Goal: Use online tool/utility: Utilize a website feature to perform a specific function

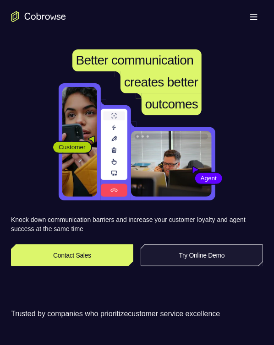
click at [189, 222] on link "Try Online Demo" at bounding box center [202, 255] width 122 height 22
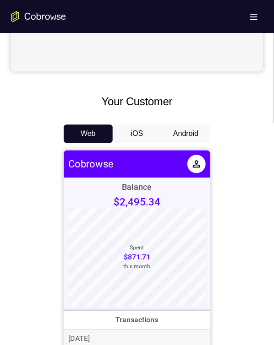
scroll to position [366, 0]
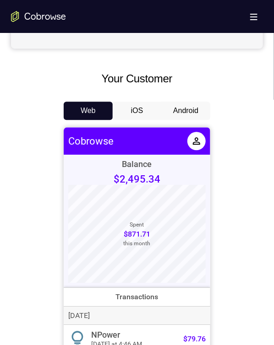
click at [180, 110] on button "Android" at bounding box center [185, 111] width 49 height 18
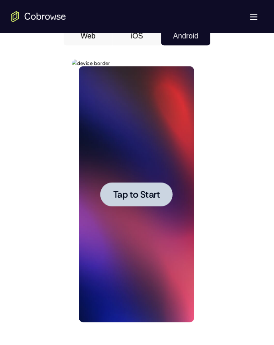
scroll to position [458, 0]
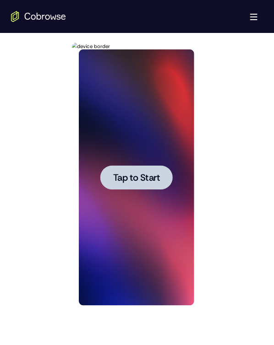
click at [121, 183] on div at bounding box center [136, 177] width 72 height 24
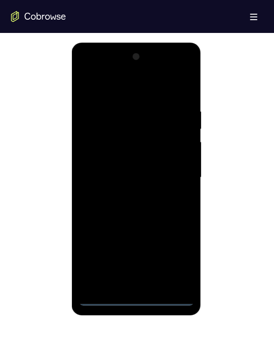
click at [137, 297] on div at bounding box center [135, 177] width 115 height 256
click at [176, 260] on div at bounding box center [135, 177] width 115 height 256
click at [165, 95] on div at bounding box center [135, 177] width 115 height 256
click at [176, 173] on div at bounding box center [135, 177] width 115 height 256
click at [125, 195] on div at bounding box center [135, 177] width 115 height 256
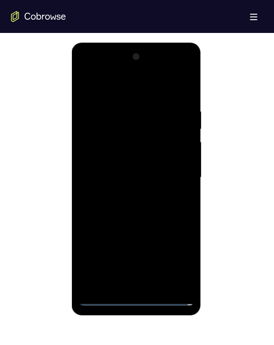
click at [123, 165] on div at bounding box center [135, 177] width 115 height 256
click at [124, 156] on div at bounding box center [135, 177] width 115 height 256
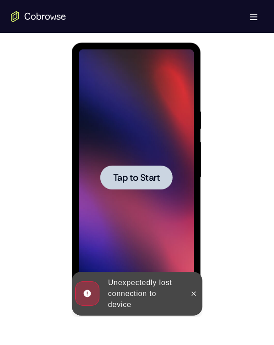
click at [142, 177] on span "Tap to Start" at bounding box center [136, 177] width 47 height 9
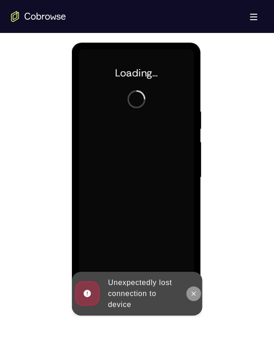
click at [191, 290] on icon at bounding box center [193, 293] width 7 height 7
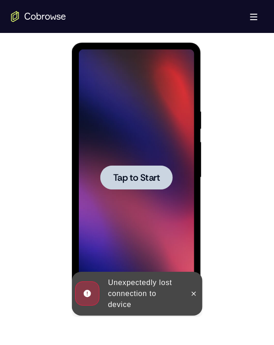
click at [144, 177] on span "Tap to Start" at bounding box center [136, 177] width 47 height 9
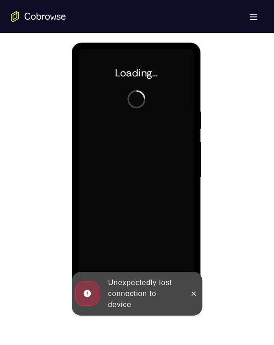
click at [195, 286] on button at bounding box center [193, 293] width 15 height 15
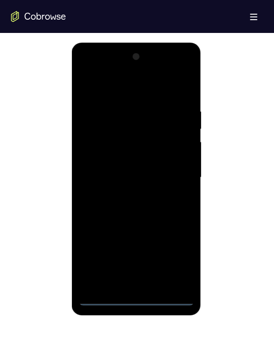
click at [134, 298] on div at bounding box center [135, 177] width 115 height 256
click at [183, 256] on div at bounding box center [135, 177] width 115 height 256
click at [94, 86] on div at bounding box center [135, 177] width 115 height 256
click at [169, 177] on div at bounding box center [135, 177] width 115 height 256
click at [123, 191] on div at bounding box center [135, 177] width 115 height 256
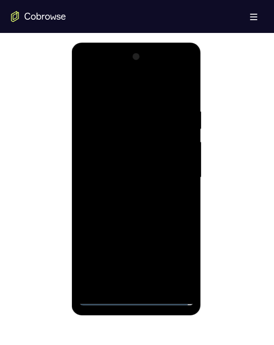
click at [128, 167] on div at bounding box center [135, 177] width 115 height 256
click at [119, 153] on div at bounding box center [135, 177] width 115 height 256
click at [130, 176] on div at bounding box center [135, 177] width 115 height 256
click at [126, 214] on div at bounding box center [135, 177] width 115 height 256
click at [159, 202] on div at bounding box center [135, 177] width 115 height 256
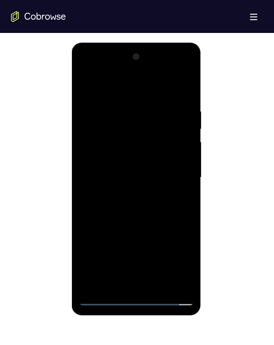
click at [159, 202] on div at bounding box center [135, 177] width 115 height 256
click at [136, 297] on div at bounding box center [135, 177] width 115 height 256
drag, startPoint x: 141, startPoint y: 226, endPoint x: 119, endPoint y: 83, distance: 144.5
click at [119, 83] on div at bounding box center [135, 177] width 115 height 256
drag, startPoint x: 125, startPoint y: 215, endPoint x: 131, endPoint y: 84, distance: 131.1
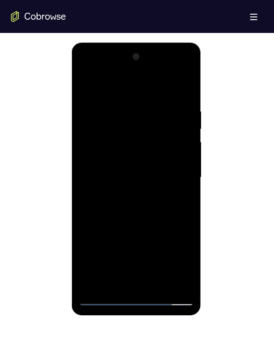
click at [130, 85] on div at bounding box center [135, 177] width 115 height 256
click at [97, 169] on div at bounding box center [135, 177] width 115 height 256
click at [120, 185] on div at bounding box center [135, 177] width 115 height 256
click at [138, 284] on div at bounding box center [135, 177] width 115 height 256
click at [151, 145] on div at bounding box center [135, 177] width 115 height 256
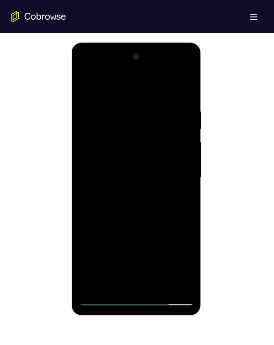
click at [164, 114] on div at bounding box center [135, 177] width 115 height 256
click at [115, 143] on div at bounding box center [135, 177] width 115 height 256
click at [173, 195] on div at bounding box center [135, 177] width 115 height 256
click at [174, 199] on div at bounding box center [135, 177] width 115 height 256
click at [170, 281] on div at bounding box center [135, 177] width 115 height 256
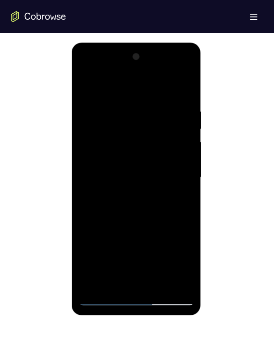
click at [170, 281] on div at bounding box center [135, 177] width 115 height 256
click at [169, 283] on div at bounding box center [135, 177] width 115 height 256
click at [179, 169] on div at bounding box center [135, 177] width 115 height 256
click at [125, 120] on div at bounding box center [135, 177] width 115 height 256
drag, startPoint x: 90, startPoint y: 197, endPoint x: 119, endPoint y: 198, distance: 28.9
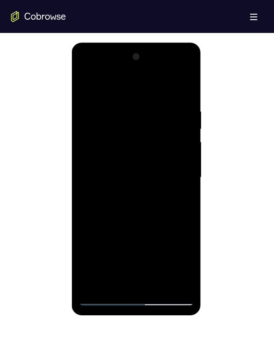
click at [119, 198] on div at bounding box center [135, 177] width 115 height 256
click at [96, 188] on div at bounding box center [135, 177] width 115 height 256
click at [132, 296] on div at bounding box center [135, 177] width 115 height 256
click at [178, 254] on div at bounding box center [135, 177] width 115 height 256
click at [135, 174] on div at bounding box center [135, 177] width 115 height 256
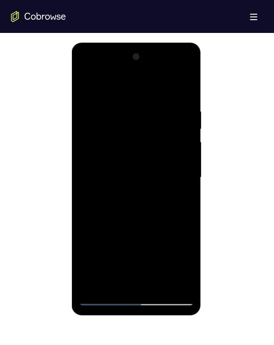
click at [143, 220] on div at bounding box center [135, 177] width 115 height 256
click at [187, 299] on div at bounding box center [135, 177] width 115 height 256
click at [101, 125] on div at bounding box center [135, 177] width 115 height 256
click at [150, 189] on div at bounding box center [135, 177] width 115 height 256
click at [141, 215] on div at bounding box center [135, 177] width 115 height 256
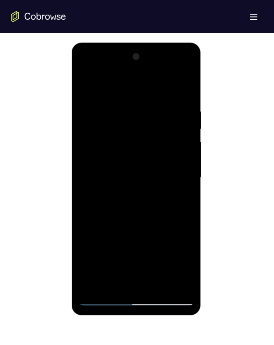
click at [176, 209] on div at bounding box center [135, 177] width 115 height 256
click at [110, 200] on div at bounding box center [135, 177] width 115 height 256
drag, startPoint x: 86, startPoint y: 57, endPoint x: 88, endPoint y: 93, distance: 36.2
click at [88, 92] on div at bounding box center [135, 177] width 115 height 256
drag, startPoint x: 108, startPoint y: 49, endPoint x: 103, endPoint y: 108, distance: 59.8
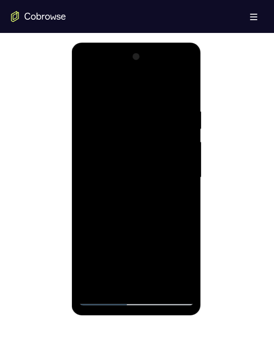
click at [103, 106] on div at bounding box center [135, 177] width 115 height 256
click at [128, 169] on div at bounding box center [135, 177] width 115 height 256
click at [85, 69] on div at bounding box center [135, 177] width 115 height 256
click at [130, 298] on div at bounding box center [135, 177] width 115 height 256
click at [179, 262] on div at bounding box center [135, 177] width 115 height 256
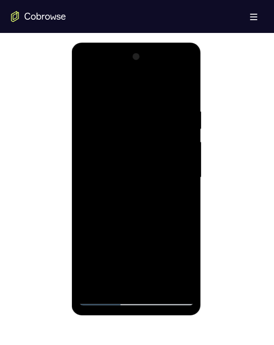
drag, startPoint x: 106, startPoint y: 192, endPoint x: 139, endPoint y: 220, distance: 43.2
click at [106, 192] on div at bounding box center [135, 177] width 115 height 256
click at [137, 299] on div at bounding box center [135, 177] width 115 height 256
click at [156, 256] on div at bounding box center [135, 177] width 115 height 256
drag, startPoint x: 159, startPoint y: 225, endPoint x: 170, endPoint y: 91, distance: 134.1
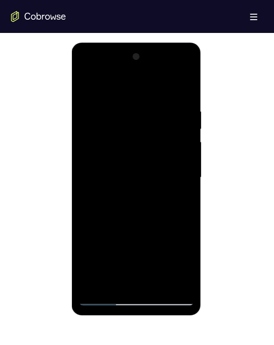
click at [174, 119] on div at bounding box center [135, 177] width 115 height 256
click at [99, 174] on div at bounding box center [135, 177] width 115 height 256
drag, startPoint x: 135, startPoint y: 119, endPoint x: 136, endPoint y: 244, distance: 125.5
click at [136, 244] on div at bounding box center [135, 177] width 115 height 256
click at [119, 103] on div at bounding box center [135, 177] width 115 height 256
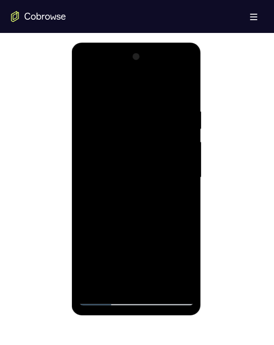
drag, startPoint x: 92, startPoint y: 255, endPoint x: 115, endPoint y: 259, distance: 23.8
click at [115, 259] on div at bounding box center [135, 177] width 115 height 256
click at [95, 245] on div at bounding box center [135, 177] width 115 height 256
click at [134, 297] on div at bounding box center [135, 177] width 115 height 256
click at [173, 262] on div at bounding box center [135, 177] width 115 height 256
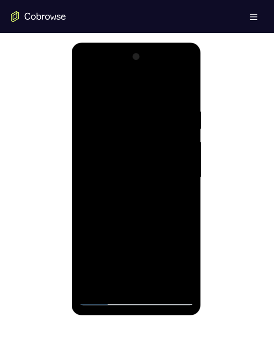
click at [136, 175] on div at bounding box center [135, 177] width 115 height 256
click at [137, 218] on div at bounding box center [135, 177] width 115 height 256
click at [138, 190] on div at bounding box center [135, 177] width 115 height 256
click at [143, 211] on div at bounding box center [135, 177] width 115 height 256
click at [183, 97] on div at bounding box center [135, 177] width 115 height 256
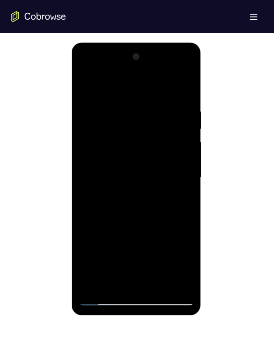
click at [117, 284] on div at bounding box center [135, 177] width 115 height 256
click at [117, 86] on div at bounding box center [135, 177] width 115 height 256
click at [117, 145] on div at bounding box center [135, 177] width 115 height 256
click at [163, 152] on div at bounding box center [135, 177] width 115 height 256
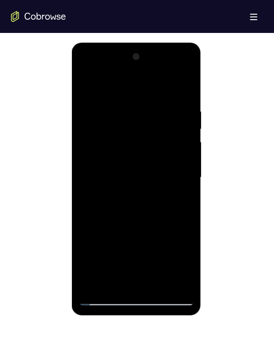
click at [163, 151] on div at bounding box center [135, 177] width 115 height 256
click at [92, 144] on div at bounding box center [135, 177] width 115 height 256
click at [165, 183] on div at bounding box center [135, 177] width 115 height 256
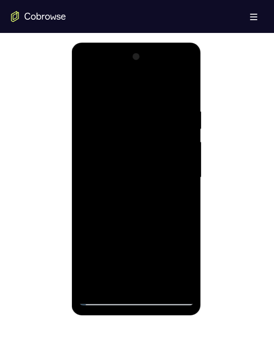
click at [152, 193] on div at bounding box center [135, 177] width 115 height 256
click at [95, 208] on div at bounding box center [135, 177] width 115 height 256
click at [178, 215] on div at bounding box center [135, 177] width 115 height 256
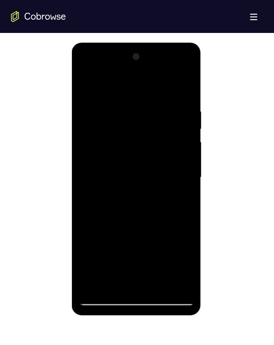
click at [161, 196] on div at bounding box center [135, 177] width 115 height 256
drag, startPoint x: 145, startPoint y: 101, endPoint x: 141, endPoint y: 260, distance: 158.9
click at [141, 260] on div at bounding box center [135, 177] width 115 height 256
click at [95, 211] on div at bounding box center [135, 177] width 115 height 256
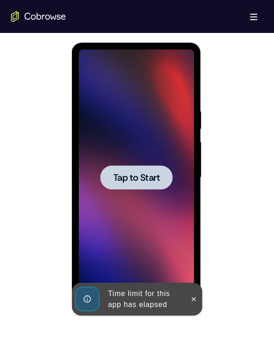
click at [155, 180] on span "Tap to Start" at bounding box center [136, 177] width 47 height 9
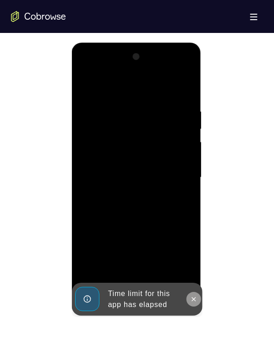
click at [190, 301] on icon at bounding box center [193, 298] width 7 height 7
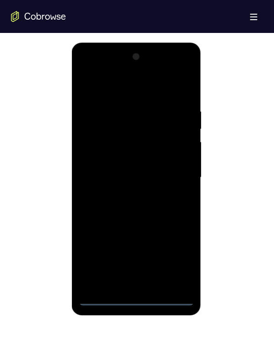
click at [132, 298] on div at bounding box center [135, 177] width 115 height 256
click at [184, 283] on div at bounding box center [135, 177] width 115 height 256
click at [133, 299] on div at bounding box center [135, 177] width 115 height 256
drag, startPoint x: 157, startPoint y: 189, endPoint x: 155, endPoint y: 147, distance: 41.2
click at [157, 148] on div at bounding box center [135, 177] width 115 height 256
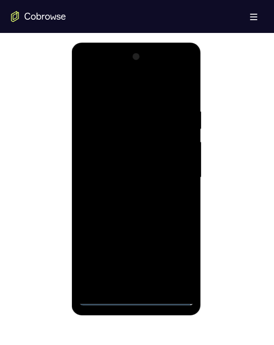
click at [95, 169] on div at bounding box center [135, 177] width 115 height 256
click at [132, 179] on div at bounding box center [135, 177] width 115 height 256
click at [132, 286] on div at bounding box center [135, 177] width 115 height 256
click at [142, 142] on div at bounding box center [135, 177] width 115 height 256
click at [128, 120] on div at bounding box center [135, 177] width 115 height 256
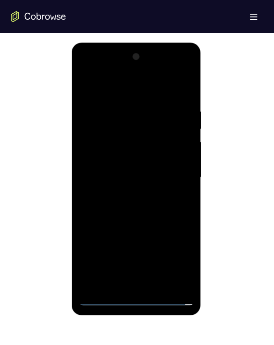
click at [99, 141] on div at bounding box center [135, 177] width 115 height 256
click at [176, 277] on div at bounding box center [135, 177] width 115 height 256
click at [154, 277] on div at bounding box center [135, 177] width 115 height 256
click at [182, 170] on div at bounding box center [135, 177] width 115 height 256
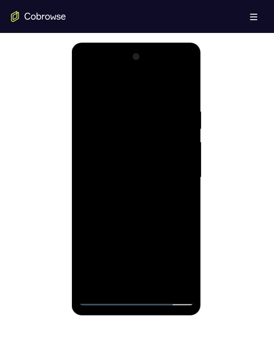
click at [129, 196] on div at bounding box center [135, 177] width 115 height 256
click at [90, 72] on div at bounding box center [135, 177] width 115 height 256
click at [139, 300] on div at bounding box center [135, 177] width 115 height 256
drag, startPoint x: 147, startPoint y: 217, endPoint x: 161, endPoint y: 61, distance: 156.3
click at [156, 69] on div at bounding box center [135, 177] width 115 height 256
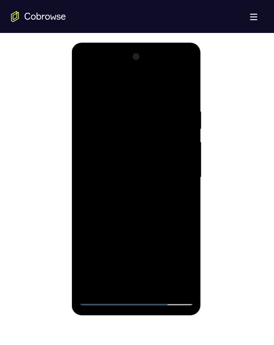
click at [148, 92] on div at bounding box center [135, 177] width 115 height 256
click at [118, 90] on div at bounding box center [135, 177] width 115 height 256
click at [115, 123] on div at bounding box center [135, 177] width 115 height 256
click at [124, 85] on div at bounding box center [135, 177] width 115 height 256
click at [118, 148] on div at bounding box center [135, 177] width 115 height 256
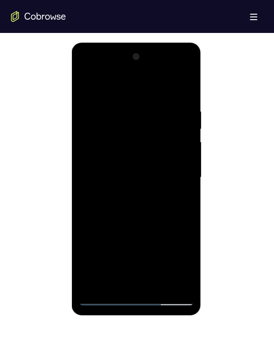
click at [150, 246] on div at bounding box center [135, 177] width 115 height 256
click at [113, 141] on div at bounding box center [135, 177] width 115 height 256
click at [112, 141] on div at bounding box center [135, 177] width 115 height 256
click at [131, 145] on div at bounding box center [135, 177] width 115 height 256
drag, startPoint x: 109, startPoint y: 83, endPoint x: 280, endPoint y: 80, distance: 171.3
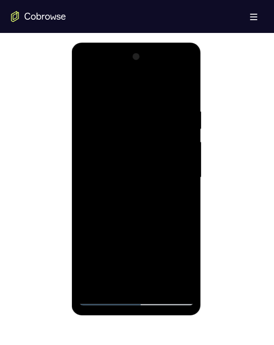
click at [202, 80] on html "Online web based iOS Simulators and Android Emulators. Run iPhone, iPad, Mobile…" at bounding box center [136, 179] width 130 height 275
click at [134, 151] on div at bounding box center [135, 177] width 115 height 256
click at [140, 179] on div at bounding box center [135, 177] width 115 height 256
click at [117, 214] on div at bounding box center [135, 177] width 115 height 256
click at [131, 268] on div at bounding box center [135, 177] width 115 height 256
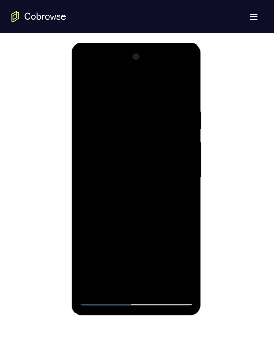
click at [123, 142] on div at bounding box center [135, 177] width 115 height 256
click at [163, 259] on div at bounding box center [135, 177] width 115 height 256
drag, startPoint x: 131, startPoint y: 101, endPoint x: 143, endPoint y: 171, distance: 71.4
click at [143, 171] on div at bounding box center [135, 177] width 115 height 256
click at [176, 200] on div at bounding box center [135, 177] width 115 height 256
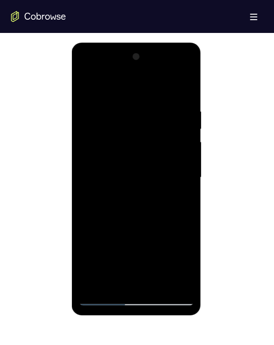
click at [85, 73] on div at bounding box center [135, 177] width 115 height 256
click at [137, 255] on div at bounding box center [135, 177] width 115 height 256
click at [174, 278] on div at bounding box center [135, 177] width 115 height 256
click at [176, 176] on div at bounding box center [135, 177] width 115 height 256
click at [127, 194] on div at bounding box center [135, 177] width 115 height 256
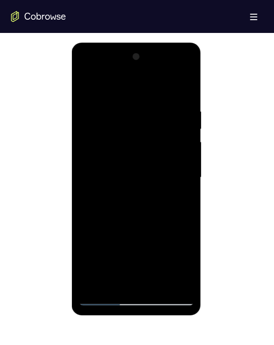
click at [134, 170] on div at bounding box center [135, 177] width 115 height 256
click at [98, 158] on div at bounding box center [135, 177] width 115 height 256
click at [93, 175] on div at bounding box center [135, 177] width 115 height 256
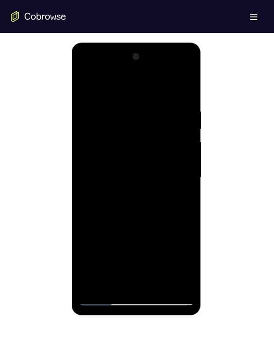
click at [121, 211] on div at bounding box center [135, 177] width 115 height 256
click at [124, 203] on div at bounding box center [135, 177] width 115 height 256
click at [184, 95] on div at bounding box center [135, 177] width 115 height 256
click at [119, 286] on div at bounding box center [135, 177] width 115 height 256
click at [112, 83] on div at bounding box center [135, 177] width 115 height 256
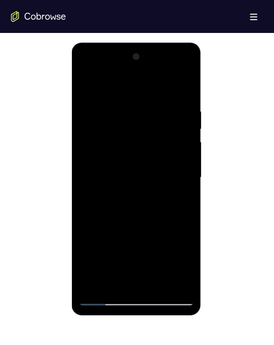
click at [111, 108] on div at bounding box center [135, 177] width 115 height 256
click at [90, 209] on div at bounding box center [135, 177] width 115 height 256
click at [190, 145] on div at bounding box center [135, 177] width 115 height 256
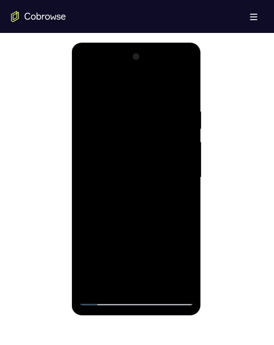
click at [193, 151] on div at bounding box center [135, 177] width 115 height 256
click at [189, 158] on div at bounding box center [135, 177] width 115 height 256
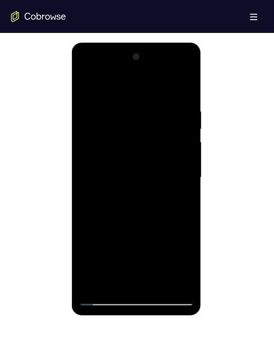
drag, startPoint x: 143, startPoint y: 166, endPoint x: 143, endPoint y: 126, distance: 40.3
click at [143, 130] on div at bounding box center [135, 177] width 115 height 256
click at [97, 249] on div at bounding box center [135, 177] width 115 height 256
click at [92, 285] on div at bounding box center [135, 177] width 115 height 256
drag, startPoint x: 106, startPoint y: 239, endPoint x: 101, endPoint y: 158, distance: 81.7
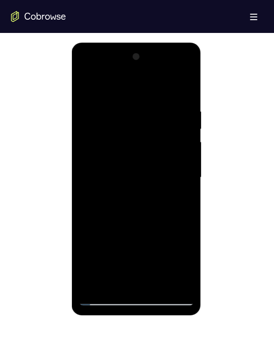
click at [101, 157] on div at bounding box center [135, 177] width 115 height 256
drag, startPoint x: 104, startPoint y: 240, endPoint x: 102, endPoint y: 152, distance: 87.9
click at [102, 156] on div at bounding box center [135, 177] width 115 height 256
click at [106, 181] on div at bounding box center [135, 177] width 115 height 256
click at [90, 168] on div at bounding box center [135, 177] width 115 height 256
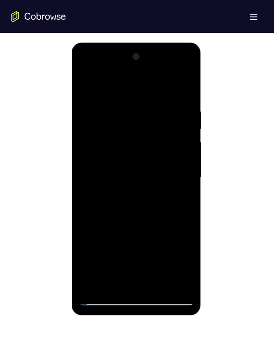
click at [91, 148] on div at bounding box center [135, 177] width 115 height 256
click at [192, 208] on div at bounding box center [135, 177] width 115 height 256
click at [85, 89] on div at bounding box center [135, 177] width 115 height 256
drag, startPoint x: 123, startPoint y: 219, endPoint x: 114, endPoint y: 148, distance: 71.6
click at [115, 153] on div at bounding box center [135, 177] width 115 height 256
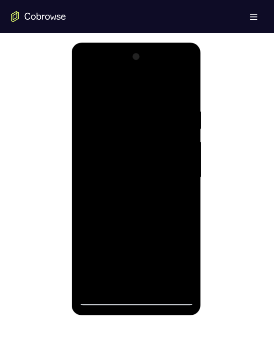
click at [112, 117] on div at bounding box center [135, 177] width 115 height 256
drag, startPoint x: 145, startPoint y: 222, endPoint x: 90, endPoint y: 227, distance: 54.7
click at [99, 227] on div at bounding box center [135, 177] width 115 height 256
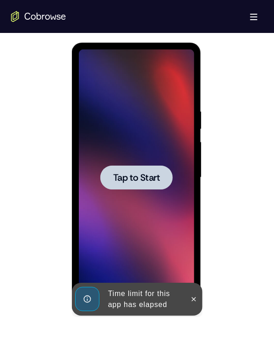
click at [137, 176] on span "Tap to Start" at bounding box center [136, 177] width 47 height 9
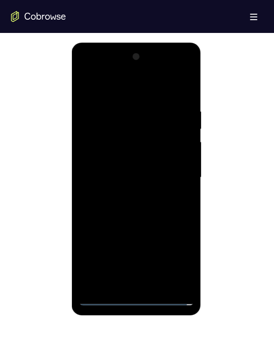
click at [134, 297] on div at bounding box center [135, 177] width 115 height 256
click at [175, 260] on div at bounding box center [135, 177] width 115 height 256
click at [123, 84] on div at bounding box center [135, 177] width 115 height 256
click at [174, 174] on div at bounding box center [135, 177] width 115 height 256
click at [126, 192] on div at bounding box center [135, 177] width 115 height 256
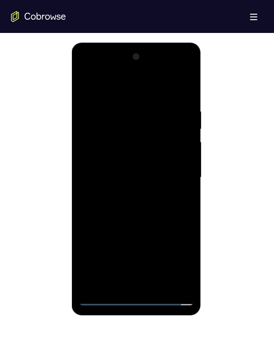
click at [139, 161] on div at bounding box center [135, 177] width 115 height 256
click at [137, 158] on div at bounding box center [135, 177] width 115 height 256
click at [103, 176] on div at bounding box center [135, 177] width 115 height 256
click at [101, 206] on div at bounding box center [135, 177] width 115 height 256
drag, startPoint x: 98, startPoint y: 84, endPoint x: 193, endPoint y: 69, distance: 96.0
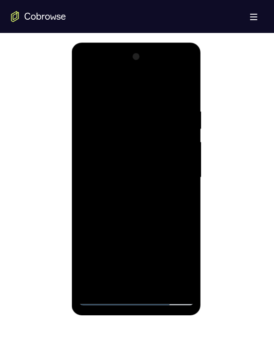
click at [198, 67] on div at bounding box center [136, 178] width 130 height 273
click at [185, 93] on div at bounding box center [135, 177] width 115 height 256
click at [130, 250] on div at bounding box center [135, 177] width 115 height 256
click at [114, 286] on div at bounding box center [135, 177] width 115 height 256
click at [114, 84] on div at bounding box center [135, 177] width 115 height 256
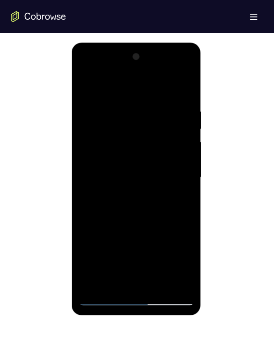
click at [127, 98] on div at bounding box center [135, 177] width 115 height 256
click at [159, 110] on div at bounding box center [135, 177] width 115 height 256
click at [117, 93] on div at bounding box center [135, 177] width 115 height 256
drag, startPoint x: 145, startPoint y: 141, endPoint x: 147, endPoint y: 115, distance: 25.8
click at [142, 117] on div at bounding box center [135, 177] width 115 height 256
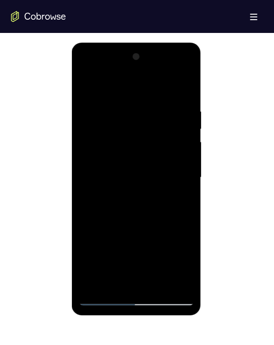
click at [100, 295] on div at bounding box center [135, 177] width 115 height 256
click at [103, 297] on div at bounding box center [135, 177] width 115 height 256
click at [87, 81] on div at bounding box center [135, 177] width 115 height 256
click at [141, 101] on div at bounding box center [135, 177] width 115 height 256
drag, startPoint x: 126, startPoint y: 222, endPoint x: 104, endPoint y: 130, distance: 94.2
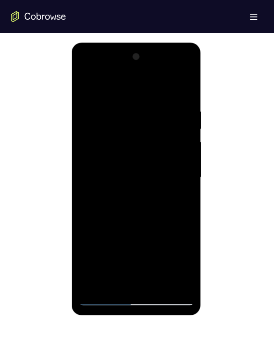
click at [103, 130] on div at bounding box center [135, 177] width 115 height 256
drag, startPoint x: 130, startPoint y: 252, endPoint x: 112, endPoint y: 160, distance: 93.4
click at [111, 158] on div at bounding box center [135, 177] width 115 height 256
drag, startPoint x: 119, startPoint y: 251, endPoint x: 112, endPoint y: 176, distance: 75.9
click at [112, 176] on div at bounding box center [135, 177] width 115 height 256
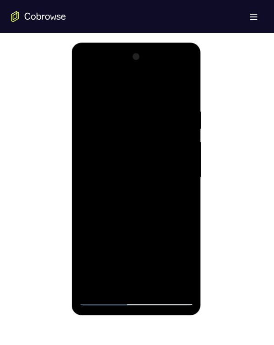
drag, startPoint x: 113, startPoint y: 258, endPoint x: 104, endPoint y: 170, distance: 88.3
click at [104, 172] on div at bounding box center [135, 177] width 115 height 256
click at [109, 192] on div at bounding box center [135, 177] width 115 height 256
click at [97, 92] on div at bounding box center [135, 177] width 115 height 256
drag, startPoint x: 134, startPoint y: 103, endPoint x: 134, endPoint y: 163, distance: 60.0
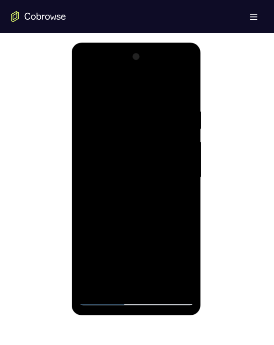
click at [134, 161] on div at bounding box center [135, 177] width 115 height 256
click at [92, 109] on div at bounding box center [135, 177] width 115 height 256
click at [182, 87] on div at bounding box center [135, 177] width 115 height 256
click at [88, 189] on div at bounding box center [135, 177] width 115 height 256
click at [186, 163] on div at bounding box center [135, 177] width 115 height 256
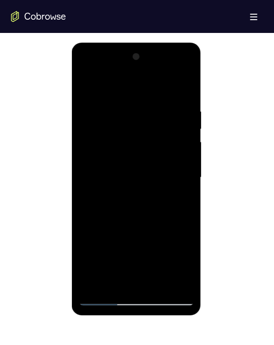
drag, startPoint x: 186, startPoint y: 164, endPoint x: 280, endPoint y: 117, distance: 105.2
click at [186, 164] on div at bounding box center [135, 177] width 115 height 256
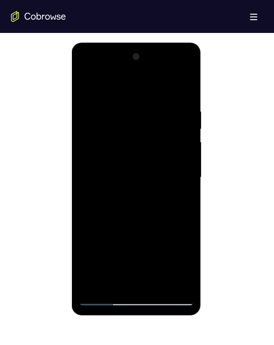
drag, startPoint x: 280, startPoint y: 117, endPoint x: 187, endPoint y: 164, distance: 104.6
click at [187, 164] on div at bounding box center [135, 177] width 115 height 256
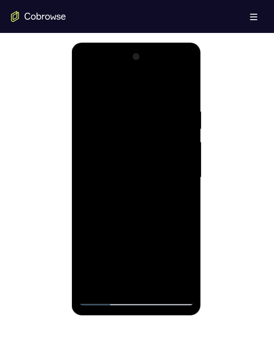
click at [187, 164] on div at bounding box center [135, 177] width 115 height 256
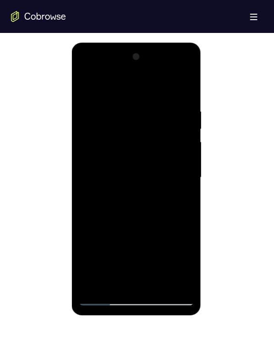
click at [187, 164] on div at bounding box center [135, 177] width 115 height 256
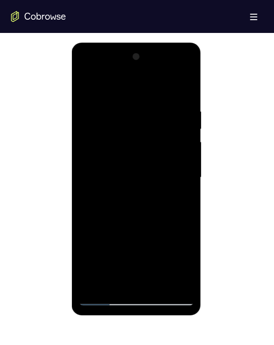
click at [187, 164] on div at bounding box center [135, 177] width 115 height 256
click at [187, 165] on div at bounding box center [135, 177] width 115 height 256
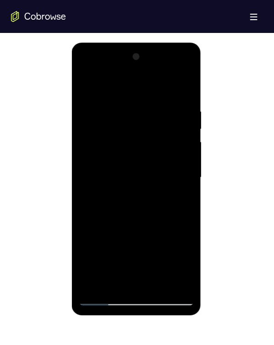
click at [187, 165] on div at bounding box center [135, 177] width 115 height 256
click at [181, 170] on div at bounding box center [135, 177] width 115 height 256
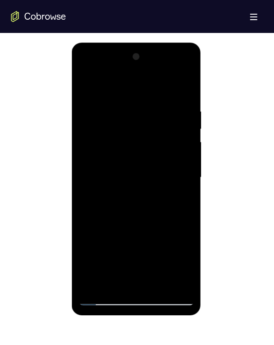
click at [184, 165] on div at bounding box center [135, 177] width 115 height 256
click at [172, 101] on div at bounding box center [135, 177] width 115 height 256
click at [190, 125] on div at bounding box center [135, 177] width 115 height 256
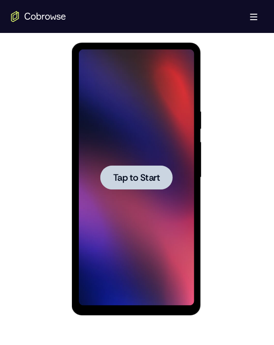
drag, startPoint x: 145, startPoint y: 169, endPoint x: 120, endPoint y: 123, distance: 52.2
click at [145, 169] on div at bounding box center [136, 177] width 72 height 24
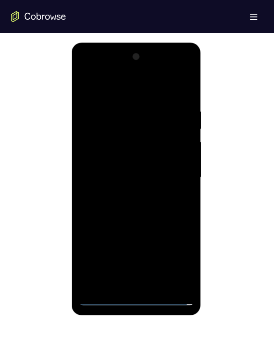
click at [136, 301] on div at bounding box center [135, 177] width 115 height 256
click at [177, 261] on div at bounding box center [135, 177] width 115 height 256
drag, startPoint x: 100, startPoint y: 90, endPoint x: 158, endPoint y: 76, distance: 59.0
click at [100, 90] on div at bounding box center [135, 177] width 115 height 256
click at [170, 177] on div at bounding box center [135, 177] width 115 height 256
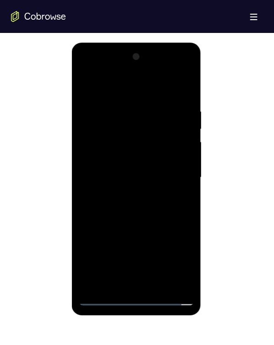
click at [125, 286] on div at bounding box center [135, 177] width 115 height 256
click at [123, 169] on div at bounding box center [135, 177] width 115 height 256
click at [121, 163] on div at bounding box center [135, 177] width 115 height 256
click at [122, 179] on div at bounding box center [135, 177] width 115 height 256
click at [122, 205] on div at bounding box center [135, 177] width 115 height 256
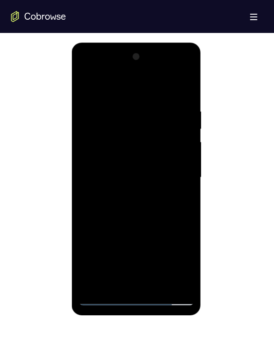
click at [152, 206] on div at bounding box center [135, 177] width 115 height 256
click at [144, 206] on div at bounding box center [135, 177] width 115 height 256
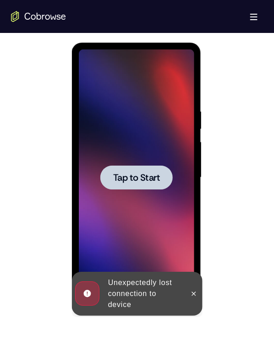
click at [132, 184] on div at bounding box center [136, 177] width 72 height 24
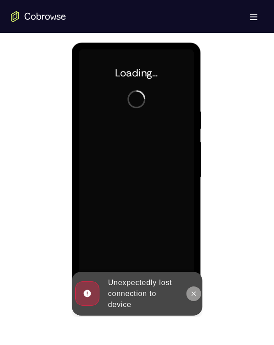
click at [190, 292] on icon at bounding box center [193, 293] width 7 height 7
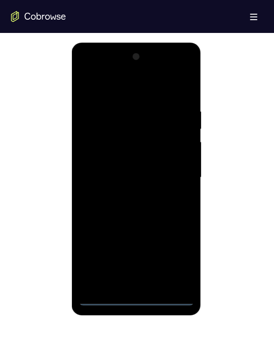
click at [137, 298] on div at bounding box center [135, 177] width 115 height 256
click at [136, 302] on div at bounding box center [135, 177] width 115 height 256
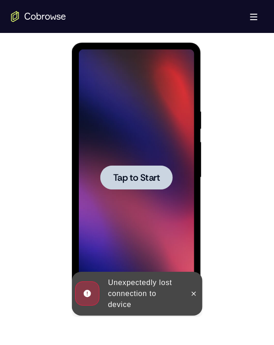
drag, startPoint x: 143, startPoint y: 170, endPoint x: 214, endPoint y: 359, distance: 202.0
click at [143, 170] on div at bounding box center [136, 177] width 72 height 24
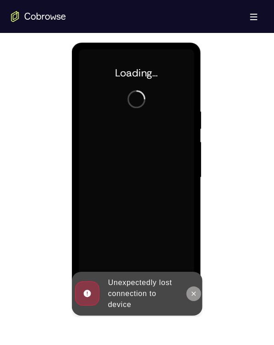
click at [193, 291] on icon at bounding box center [193, 293] width 7 height 7
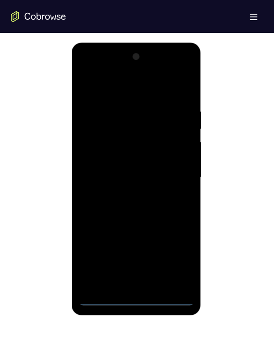
drag, startPoint x: 140, startPoint y: 300, endPoint x: 236, endPoint y: 360, distance: 113.7
click at [140, 300] on div at bounding box center [135, 177] width 115 height 256
click at [180, 264] on div at bounding box center [135, 177] width 115 height 256
drag, startPoint x: 96, startPoint y: 81, endPoint x: 202, endPoint y: 78, distance: 105.8
click at [96, 81] on div at bounding box center [135, 177] width 115 height 256
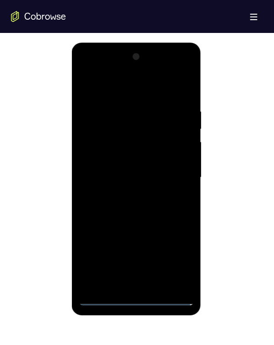
click at [177, 173] on div at bounding box center [135, 177] width 115 height 256
click at [131, 285] on div at bounding box center [135, 177] width 115 height 256
click at [92, 167] on div at bounding box center [135, 177] width 115 height 256
click at [114, 158] on div at bounding box center [135, 177] width 115 height 256
click at [132, 178] on div at bounding box center [135, 177] width 115 height 256
